Goal: Task Accomplishment & Management: Manage account settings

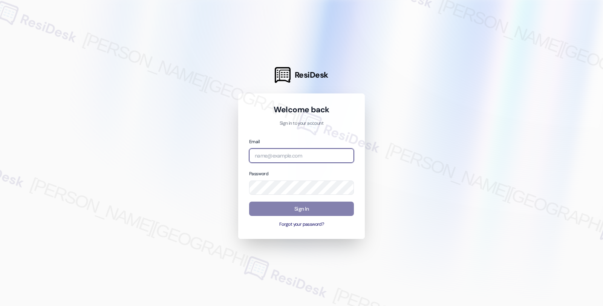
click at [296, 153] on input "email" at bounding box center [301, 155] width 105 height 15
type input "[EMAIL_ADDRESS][PERSON_NAME][DOMAIN_NAME]"
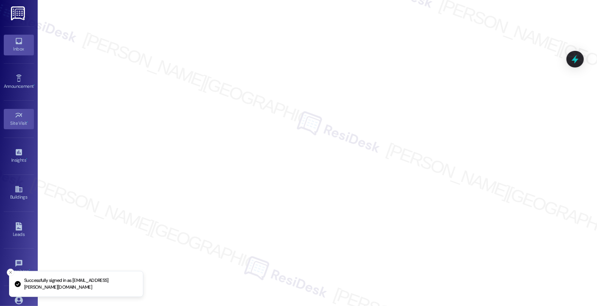
click at [12, 41] on link "Inbox" at bounding box center [19, 45] width 30 height 20
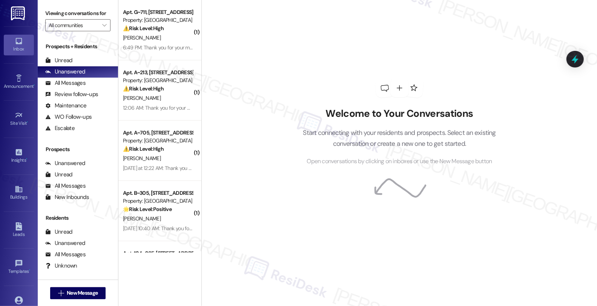
scroll to position [0, 0]
